Goal: Transaction & Acquisition: Obtain resource

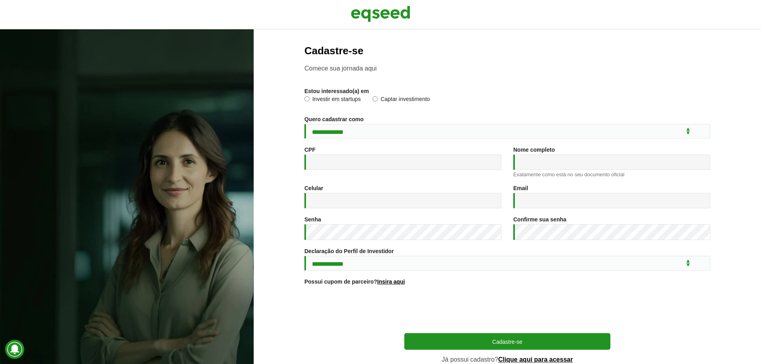
scroll to position [39, 0]
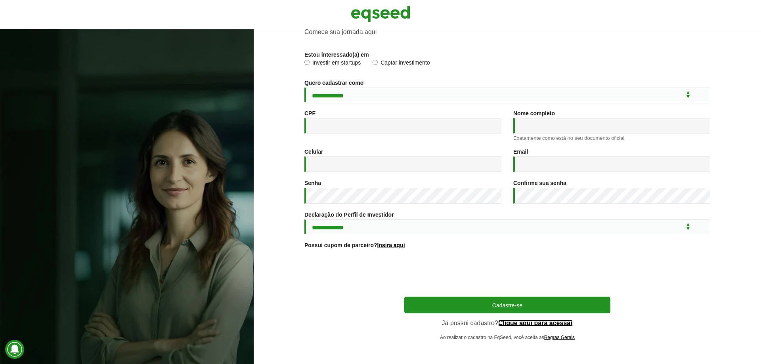
click at [544, 324] on link "Clique aqui para acessar" at bounding box center [535, 323] width 75 height 6
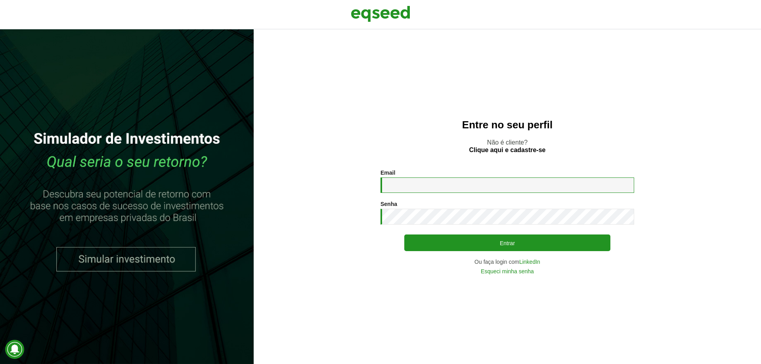
click at [479, 184] on input "Email *" at bounding box center [508, 185] width 254 height 15
type input "**********"
click at [404, 235] on button "Entrar" at bounding box center [507, 243] width 206 height 17
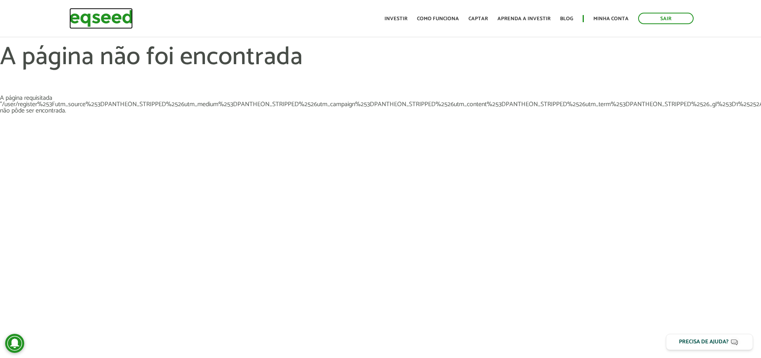
click at [96, 21] on img at bounding box center [100, 18] width 63 height 21
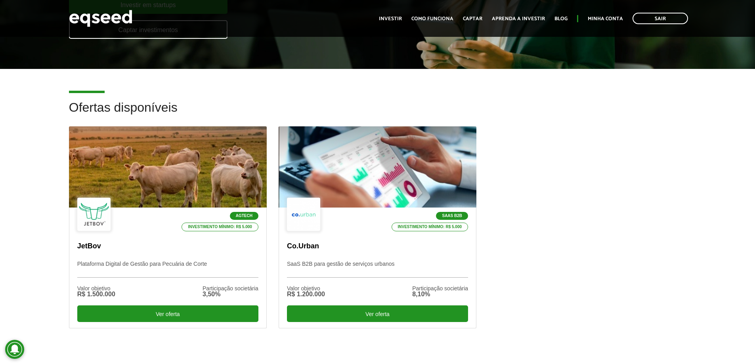
scroll to position [278, 0]
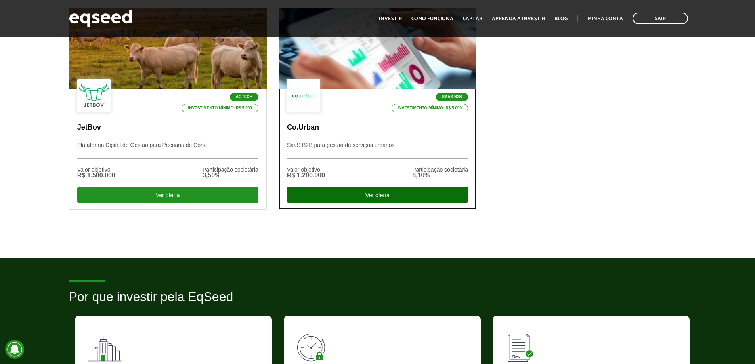
click at [353, 199] on div "Ver oferta" at bounding box center [377, 195] width 181 height 17
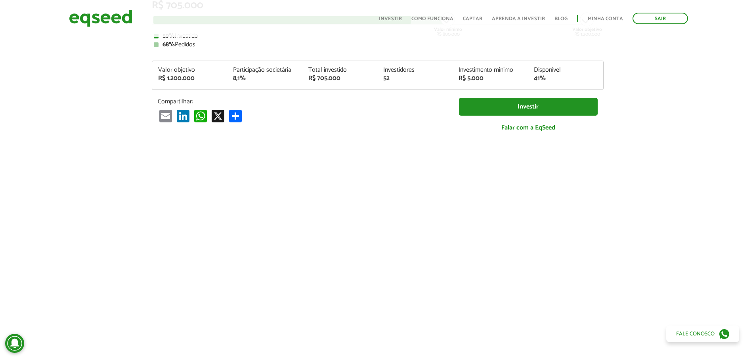
scroll to position [40, 0]
